Goal: Information Seeking & Learning: Learn about a topic

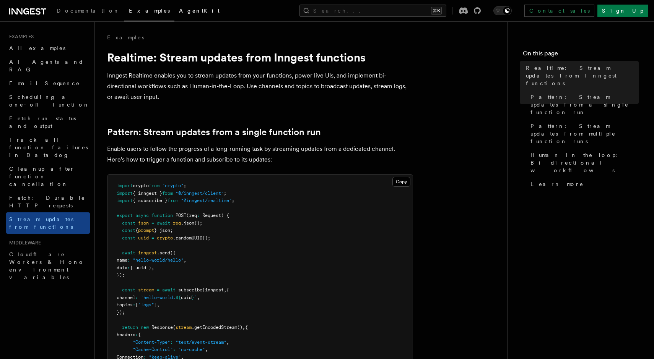
click at [179, 11] on span "AgentKit" at bounding box center [199, 11] width 41 height 6
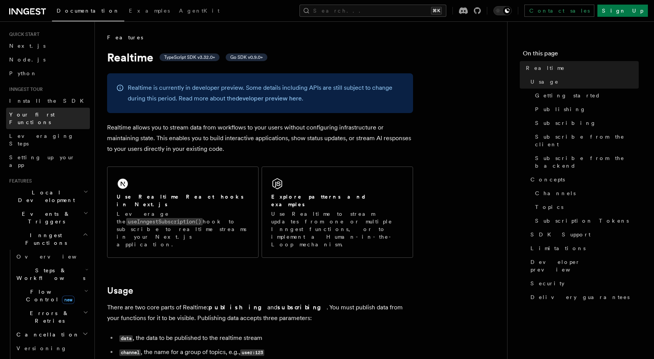
scroll to position [32, 0]
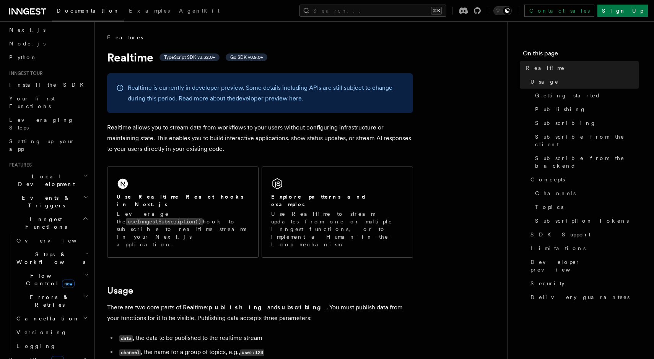
click at [18, 7] on icon at bounding box center [27, 11] width 37 height 9
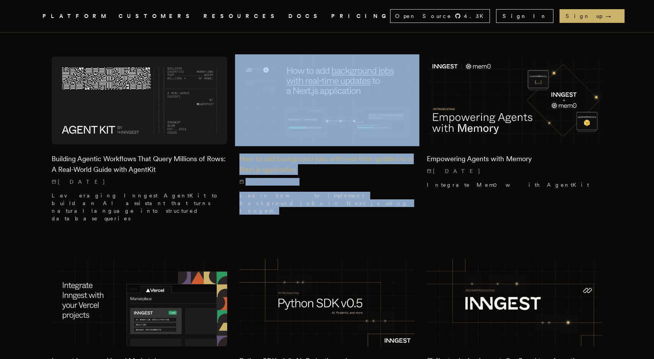
scroll to position [209, 0]
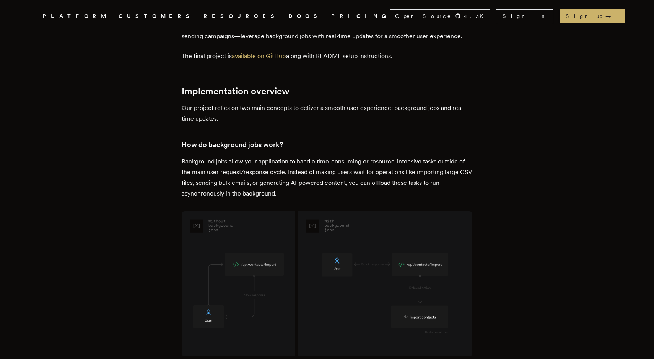
scroll to position [782, 0]
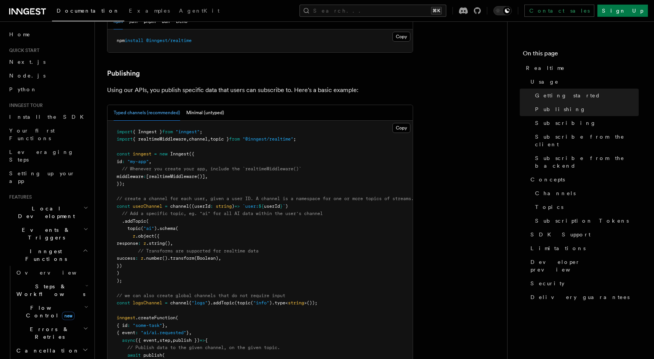
scroll to position [444, 0]
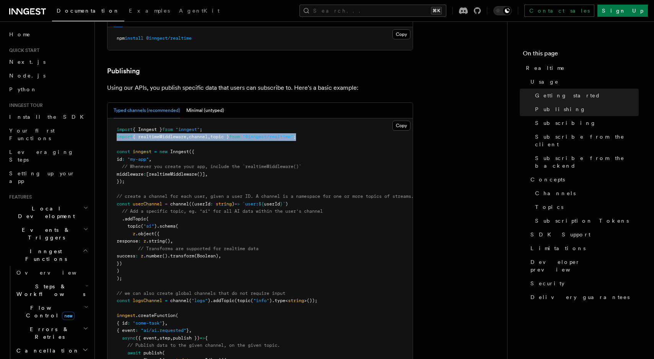
drag, startPoint x: 325, startPoint y: 116, endPoint x: 106, endPoint y: 116, distance: 218.3
copy span "import { realtimeMiddleware , channel , topic } from "@inngest/realtime" ;"
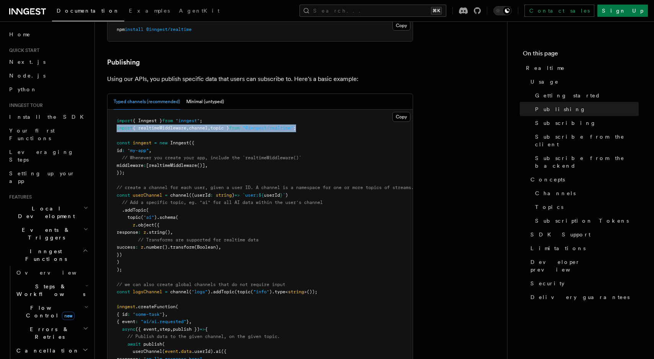
scroll to position [453, 0]
drag, startPoint x: 138, startPoint y: 249, endPoint x: 104, endPoint y: 174, distance: 82.5
copy code "const userChannel = channel ((userId : string ) => `user: ${ userId } ` ) // Ad…"
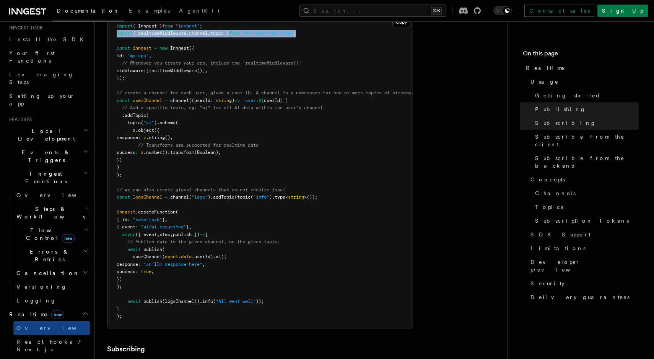
scroll to position [86, 0]
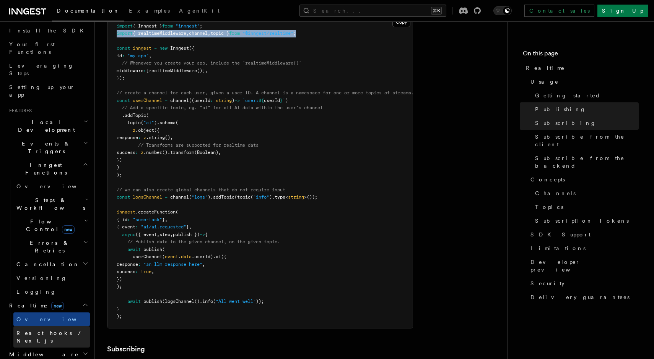
click at [57, 330] on span "React hooks / Next.js" at bounding box center [50, 337] width 68 height 14
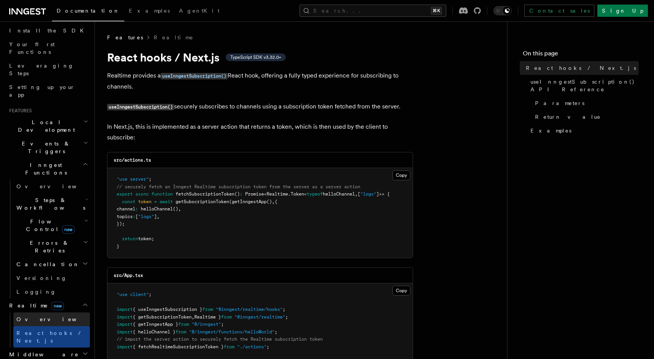
click at [51, 313] on link "Overview" at bounding box center [51, 320] width 76 height 14
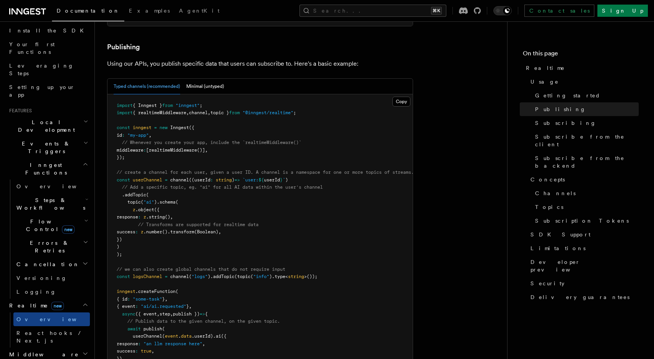
scroll to position [498, 0]
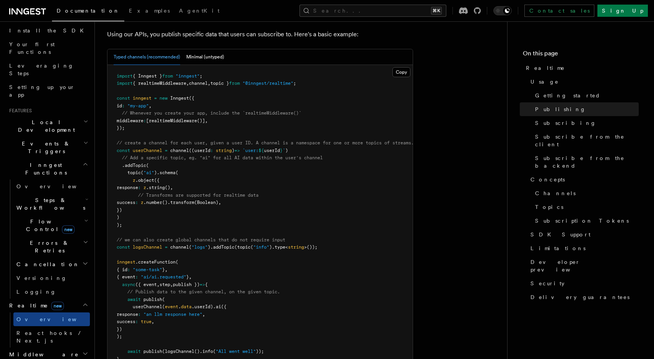
drag, startPoint x: 133, startPoint y: 203, endPoint x: 111, endPoint y: 131, distance: 75.6
click at [111, 131] on pre "import { Inngest } from "inngest" ; import { realtimeMiddleware , channel , top…" at bounding box center [259, 222] width 305 height 314
copy code "const userChannel = channel ((userId : string ) => `user: ${ userId } ` ) // Ad…"
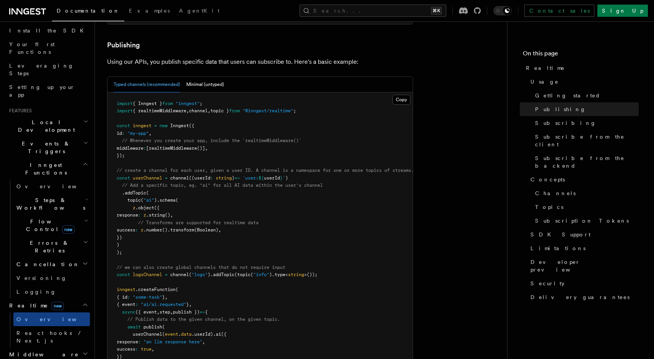
scroll to position [459, 0]
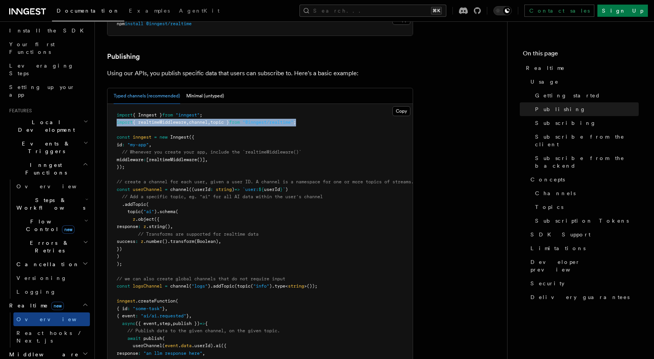
drag, startPoint x: 322, startPoint y: 100, endPoint x: 116, endPoint y: 100, distance: 206.1
click at [116, 104] on pre "import { Inngest } from "inngest" ; import { realtimeMiddleware , channel , top…" at bounding box center [259, 261] width 305 height 314
copy span "import { realtimeMiddleware , channel , topic } from "@inngest/realtime" ;"
click at [436, 18] on div "Documentation Examples AgentKit Search... ⌘K Contact sales Sign Up" at bounding box center [327, 10] width 654 height 21
click at [436, 15] on button "Search... ⌘K" at bounding box center [372, 11] width 147 height 12
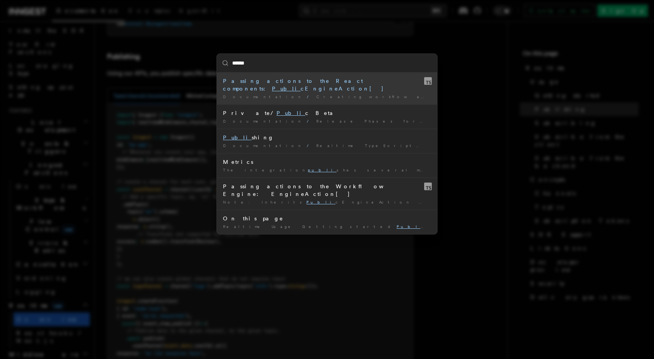
type input "*******"
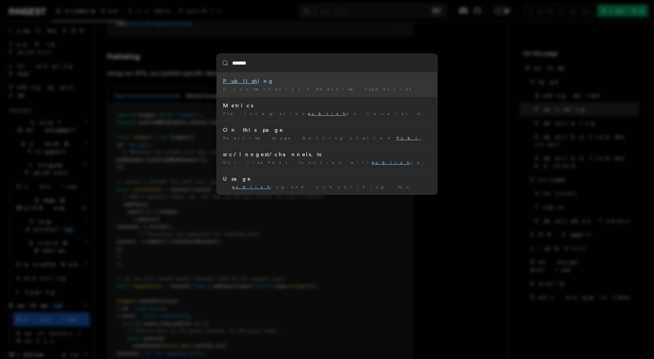
scroll to position [451, 0]
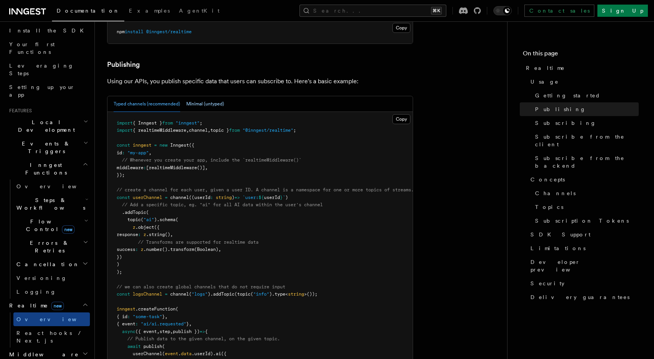
click at [205, 96] on button "Minimal (untyped)" at bounding box center [205, 104] width 38 height 16
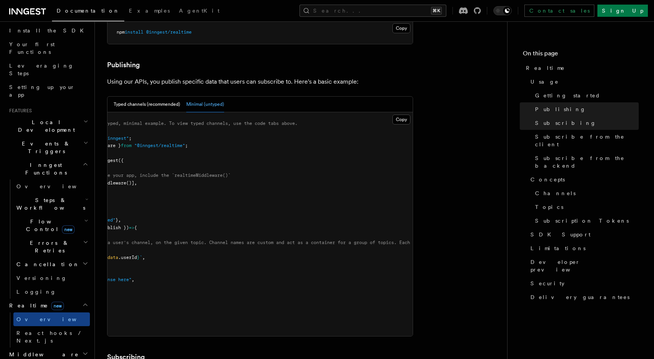
scroll to position [0, 0]
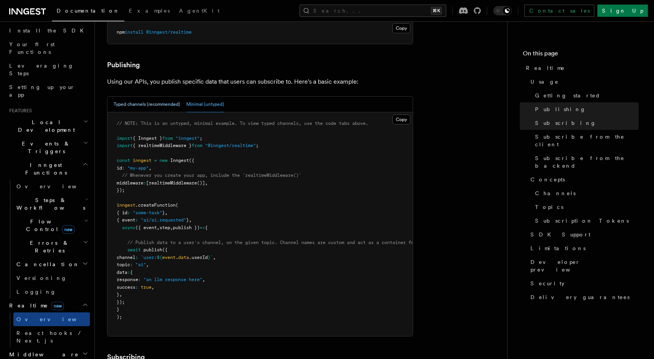
click at [146, 97] on button "Typed channels (recommended)" at bounding box center [147, 105] width 67 height 16
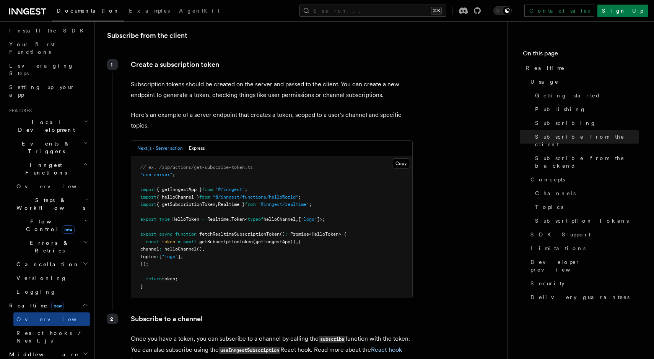
scroll to position [915, 0]
click at [193, 141] on button "Express" at bounding box center [197, 149] width 16 height 16
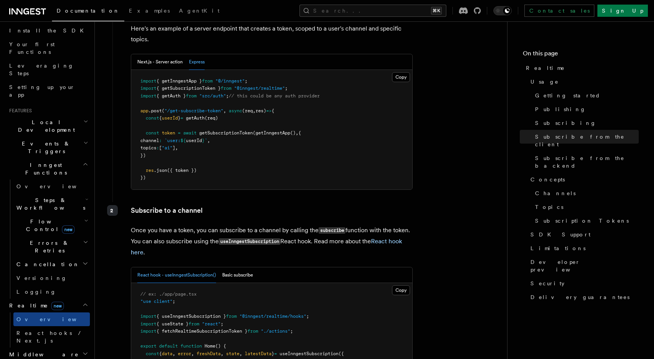
scroll to position [1001, 0]
click at [165, 55] on button "Next.js - Server action" at bounding box center [160, 63] width 46 height 16
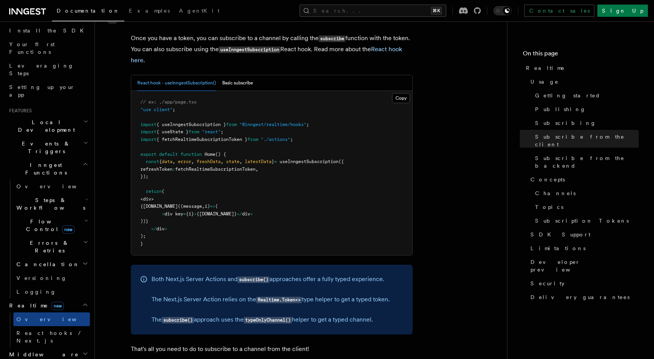
scroll to position [1216, 0]
click at [275, 318] on code "typeOnlyChannel()" at bounding box center [268, 321] width 48 height 7
copy code "typeOnlyChannel"
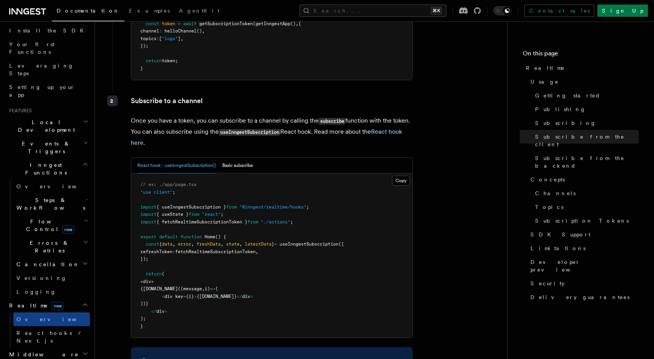
scroll to position [1201, 0]
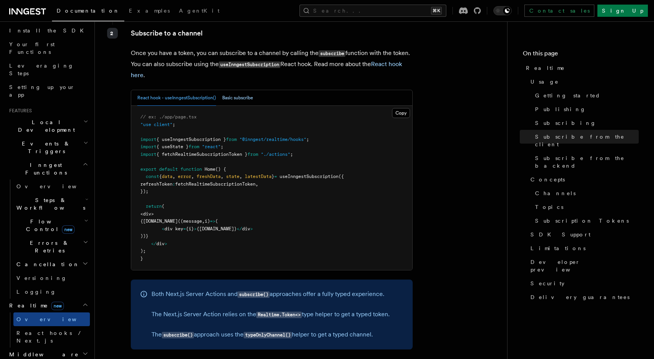
click at [246, 90] on button "Basic subscribe" at bounding box center [237, 98] width 31 height 16
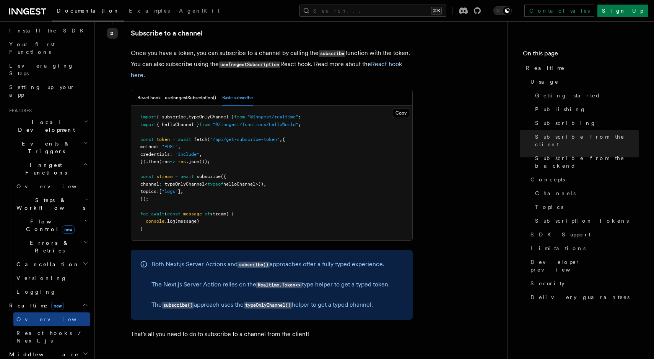
click at [266, 302] on code "typeOnlyChannel()" at bounding box center [268, 305] width 48 height 7
copy code "typeOnlyChannel"
click at [191, 90] on button "React hook - useInngestSubscription()" at bounding box center [176, 98] width 79 height 16
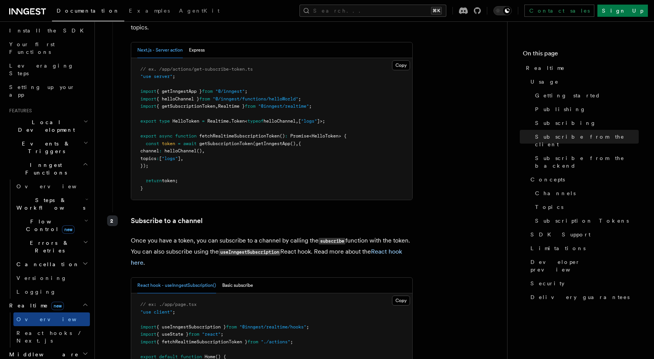
scroll to position [1866, 0]
